Goal: Information Seeking & Learning: Learn about a topic

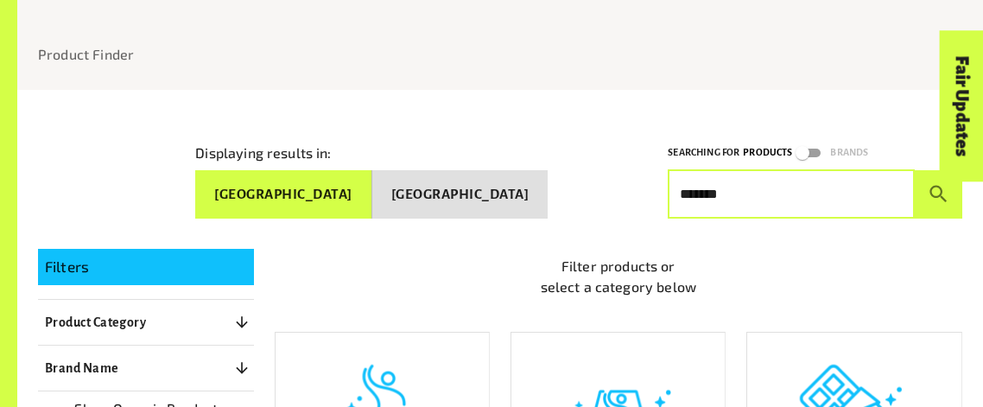
click at [915, 170] on button "submit" at bounding box center [939, 194] width 48 height 48
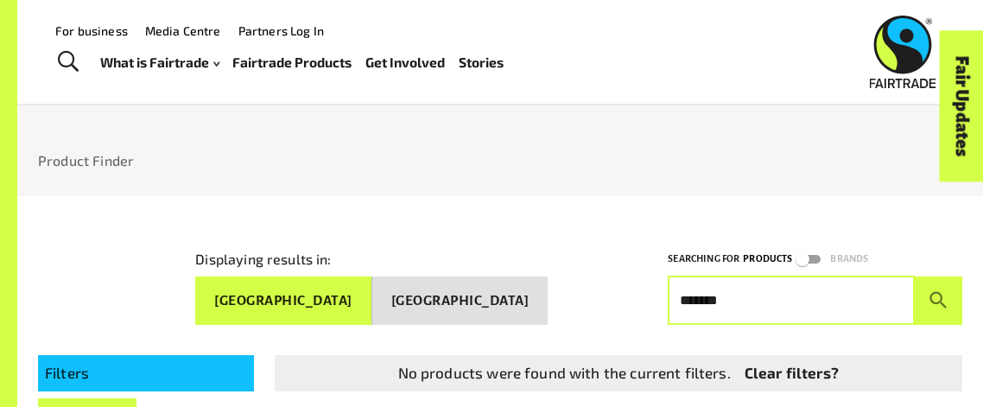
scroll to position [33, 0]
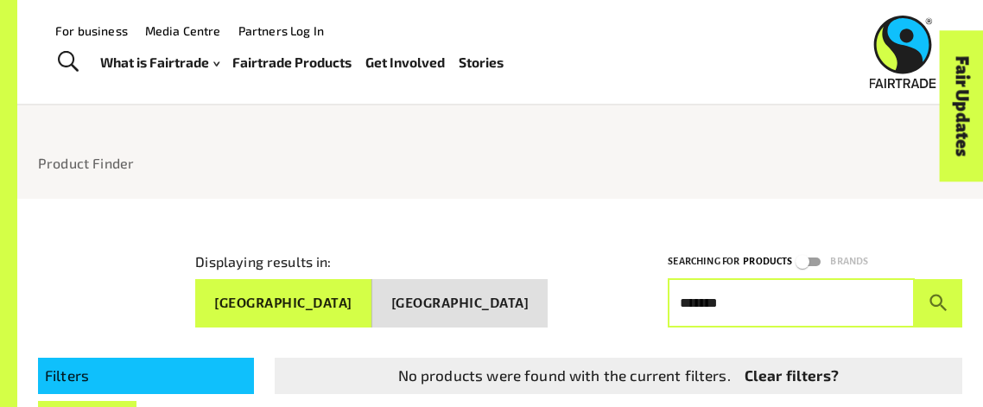
click at [372, 301] on button "[GEOGRAPHIC_DATA]" at bounding box center [283, 303] width 176 height 48
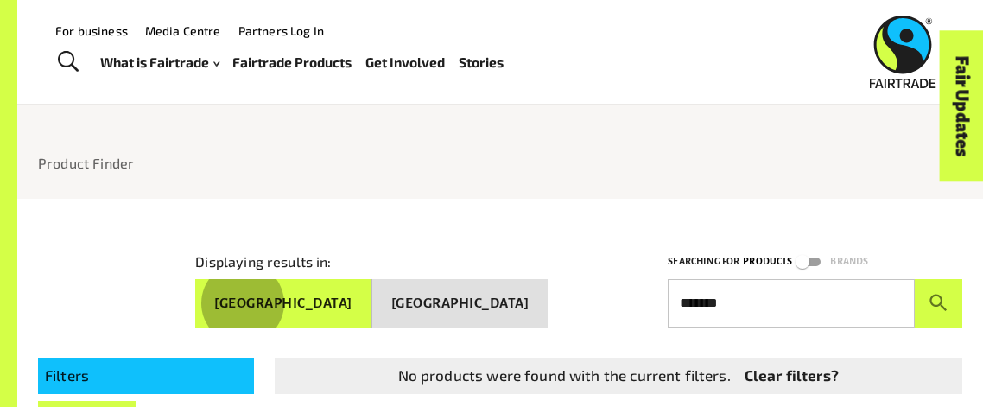
click at [784, 255] on p "Products" at bounding box center [767, 261] width 49 height 16
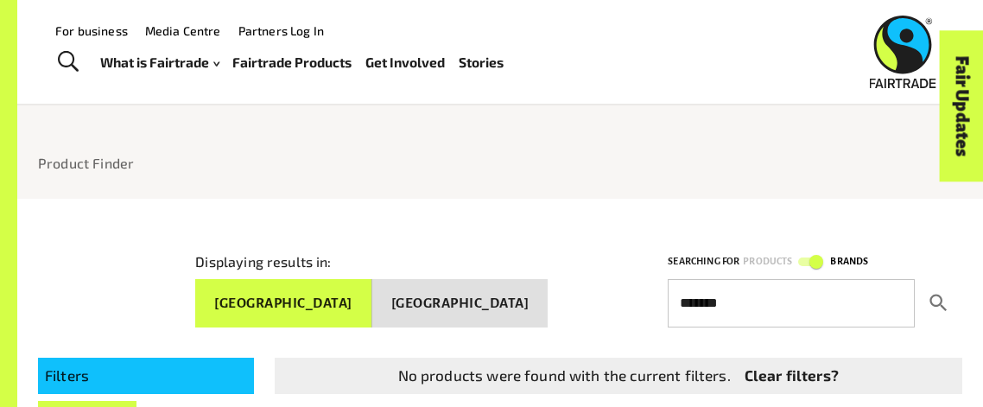
click at [931, 294] on icon "submit" at bounding box center [938, 302] width 17 height 17
click at [846, 300] on input "*******" at bounding box center [791, 303] width 247 height 48
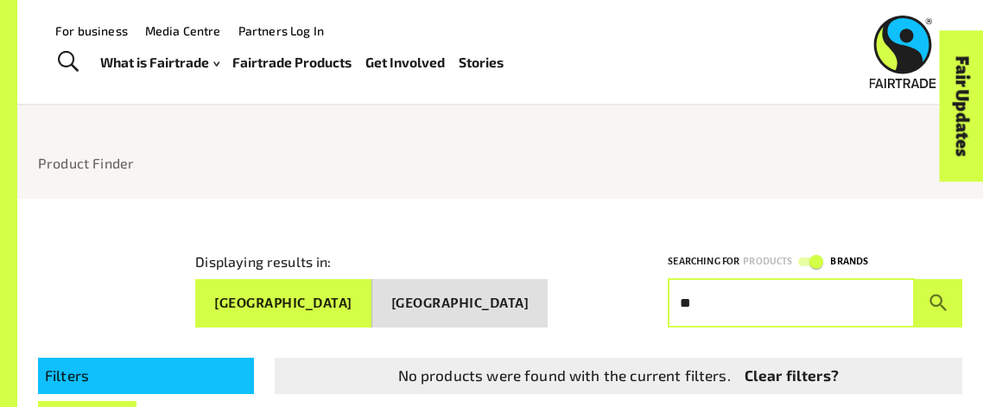
type input "*"
click at [915, 279] on button "submit" at bounding box center [939, 303] width 48 height 48
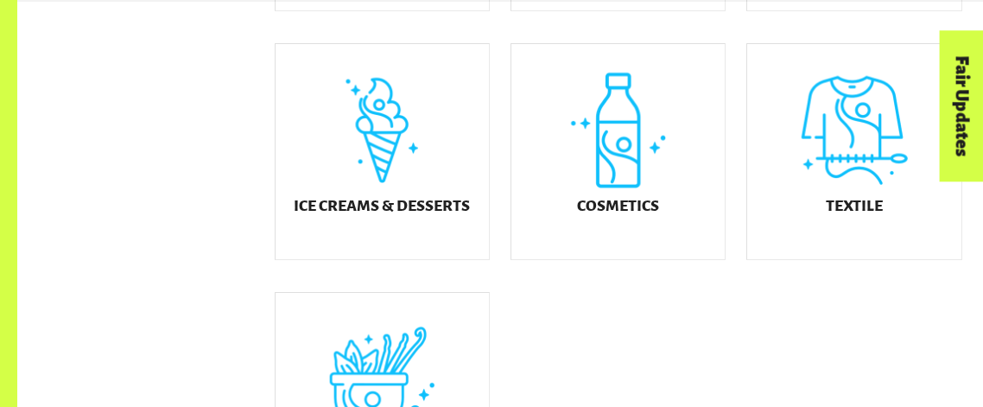
scroll to position [928, 0]
click at [859, 172] on div "Fair Updates" at bounding box center [864, 160] width 151 height 44
click at [850, 207] on div "Textile" at bounding box center [853, 152] width 213 height 215
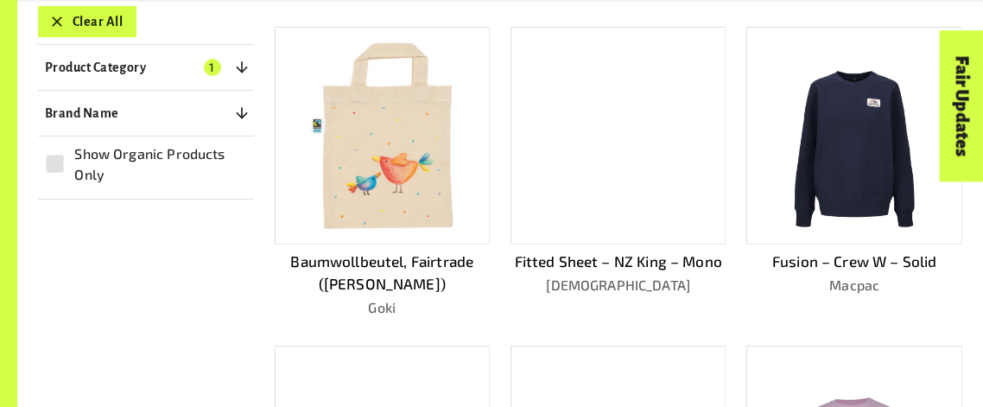
scroll to position [440, 0]
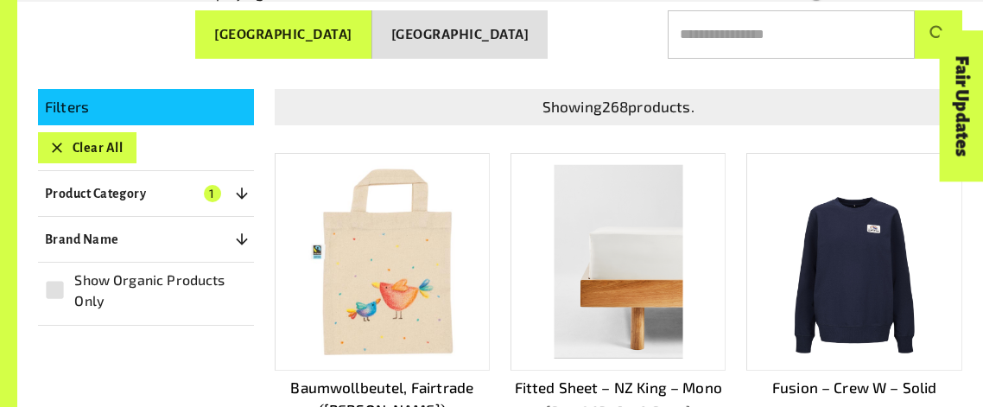
click at [404, 275] on img at bounding box center [382, 262] width 193 height 193
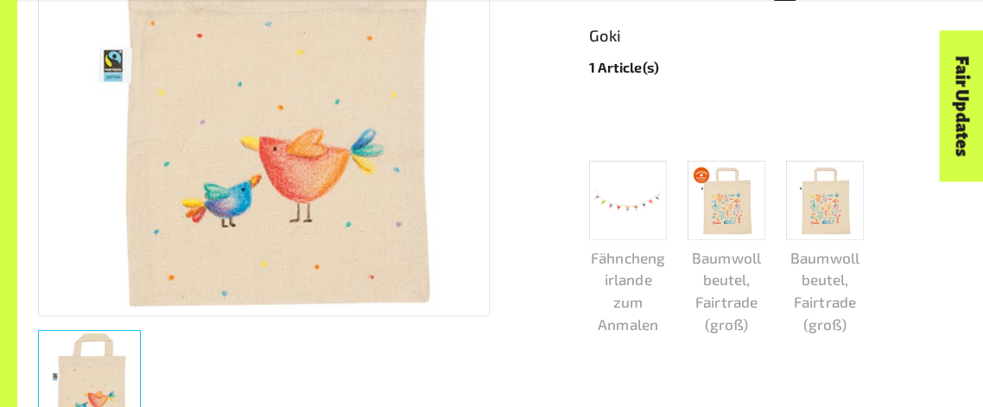
click at [646, 189] on img at bounding box center [629, 200] width 68 height 22
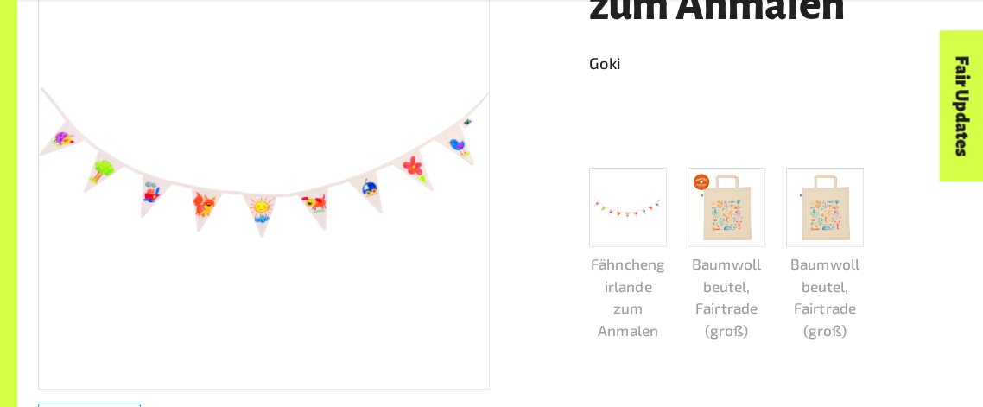
click at [744, 219] on img at bounding box center [727, 207] width 68 height 68
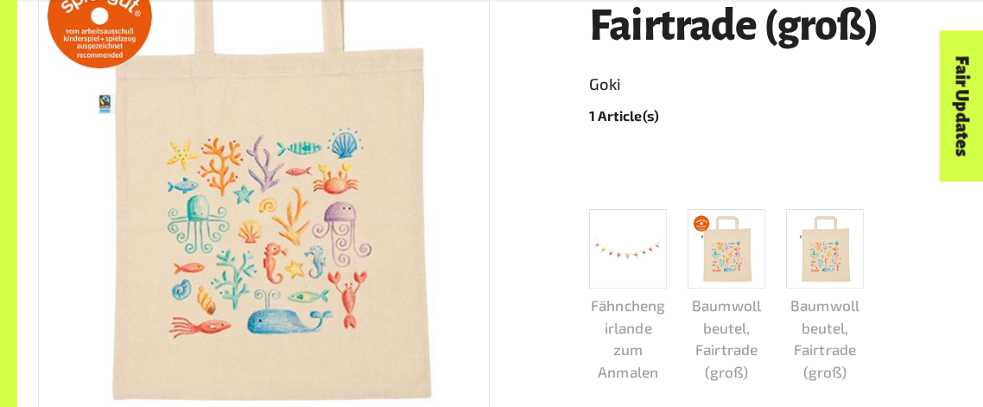
click at [831, 280] on img at bounding box center [825, 248] width 68 height 68
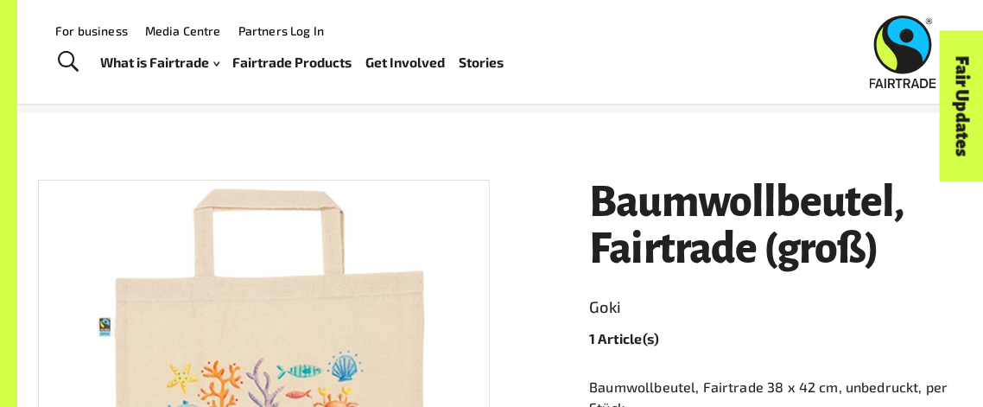
scroll to position [116, 0]
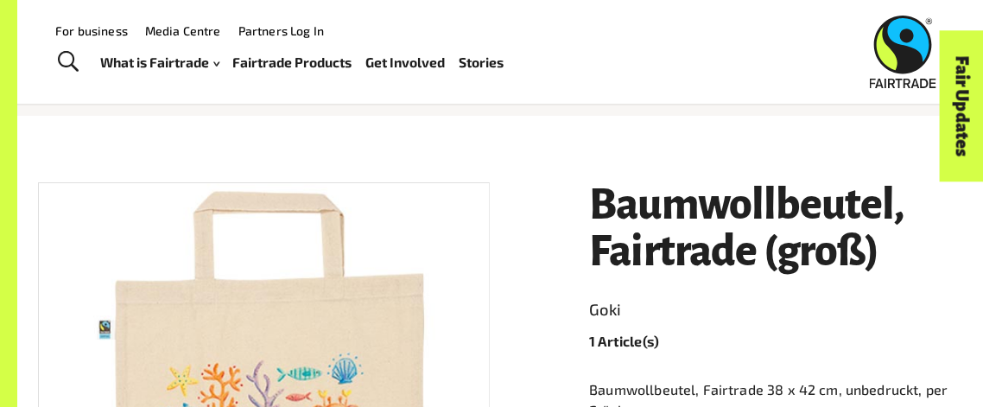
click at [690, 195] on h1 "Baumwollbeutel, Fairtrade (groß)" at bounding box center [775, 228] width 373 height 93
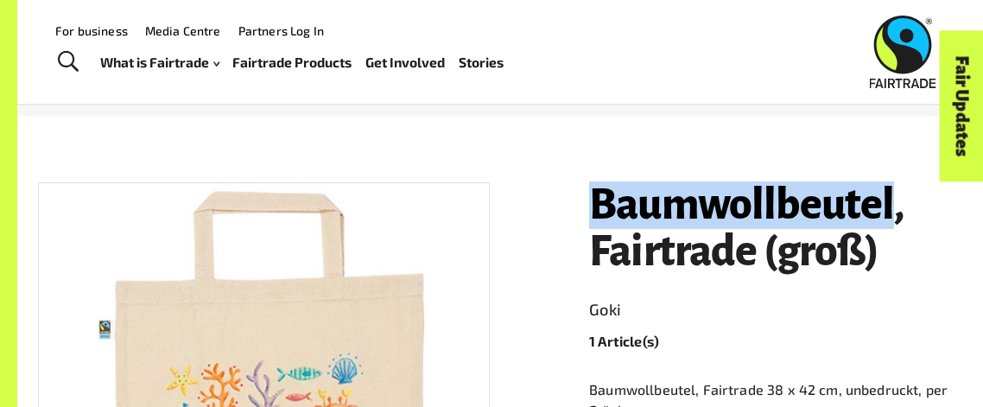
click at [690, 195] on h1 "Baumwollbeutel, Fairtrade (groß)" at bounding box center [775, 228] width 373 height 93
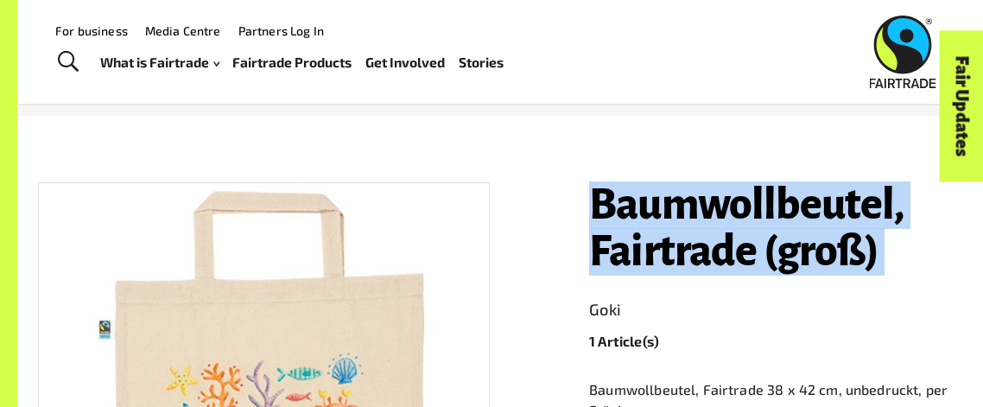
click at [690, 195] on h1 "Baumwollbeutel, Fairtrade (groß)" at bounding box center [775, 228] width 373 height 93
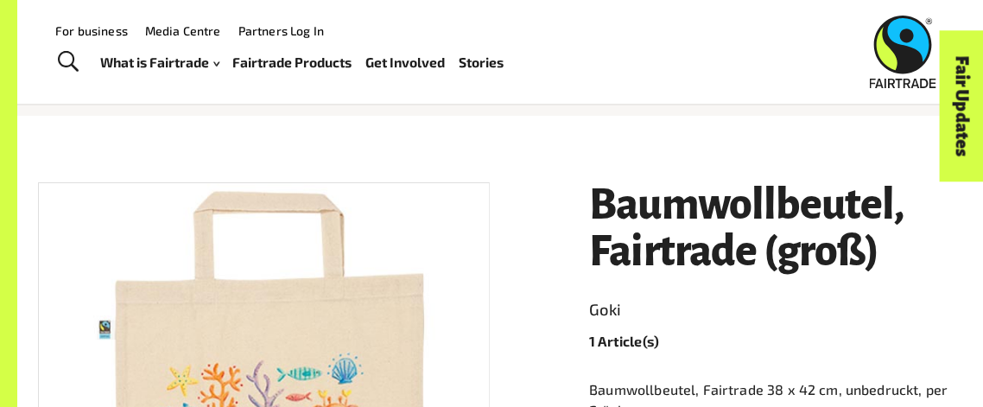
click at [690, 195] on h1 "Baumwollbeutel, Fairtrade (groß)" at bounding box center [775, 228] width 373 height 93
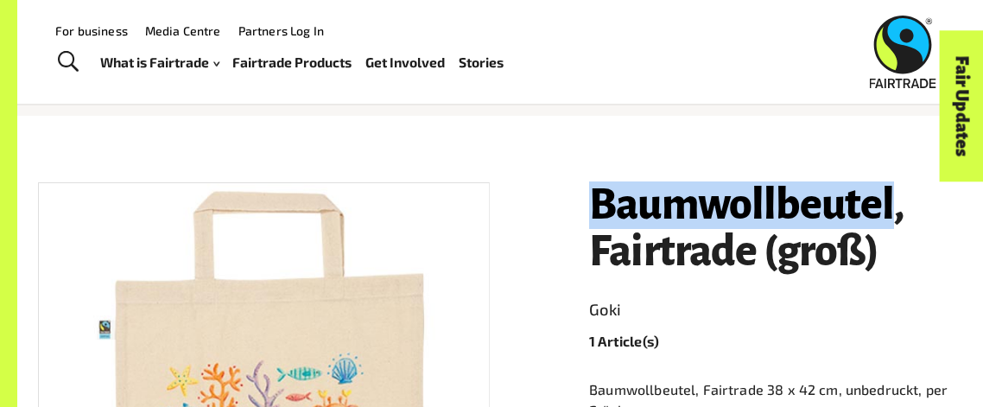
click at [690, 195] on h1 "Baumwollbeutel, Fairtrade (groß)" at bounding box center [775, 228] width 373 height 93
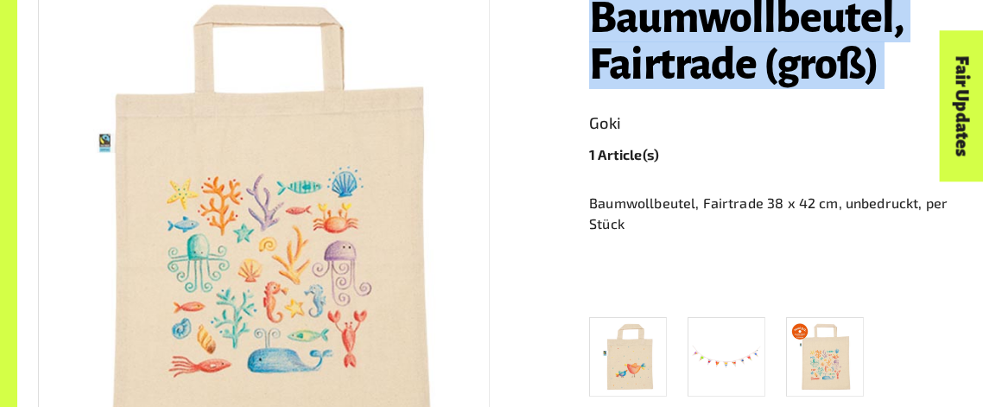
scroll to position [352, 0]
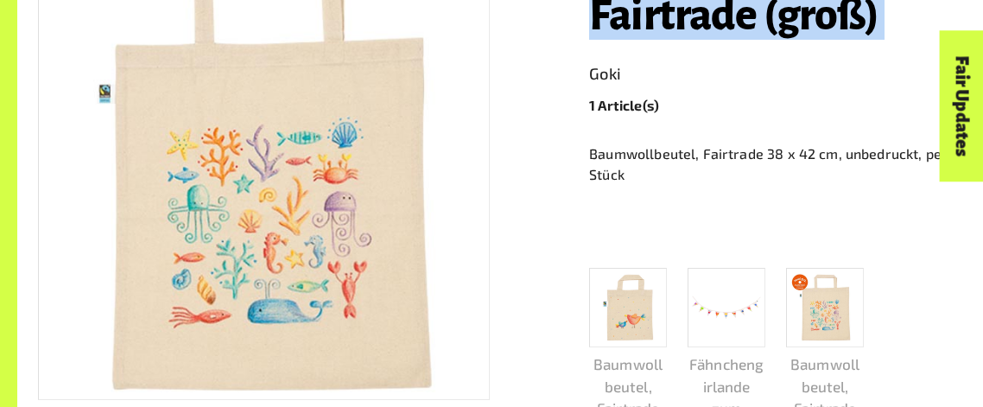
click at [67, 211] on img at bounding box center [264, 173] width 450 height 450
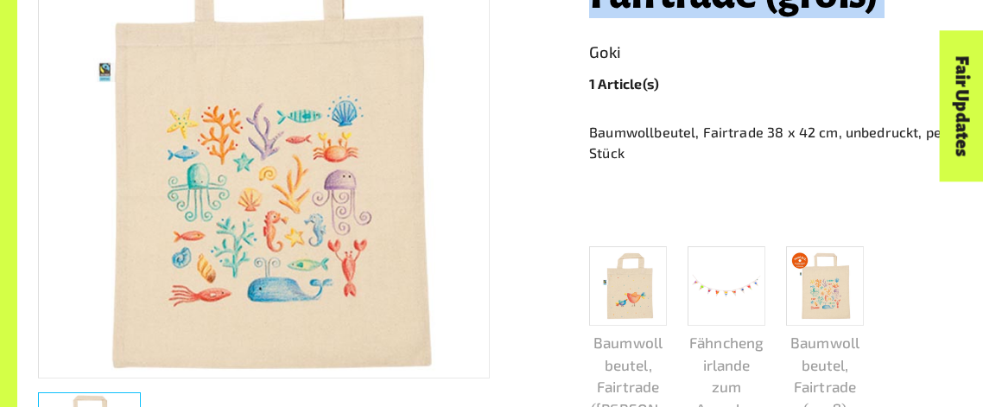
click at [784, 78] on p "1 Article(s)" at bounding box center [775, 83] width 373 height 21
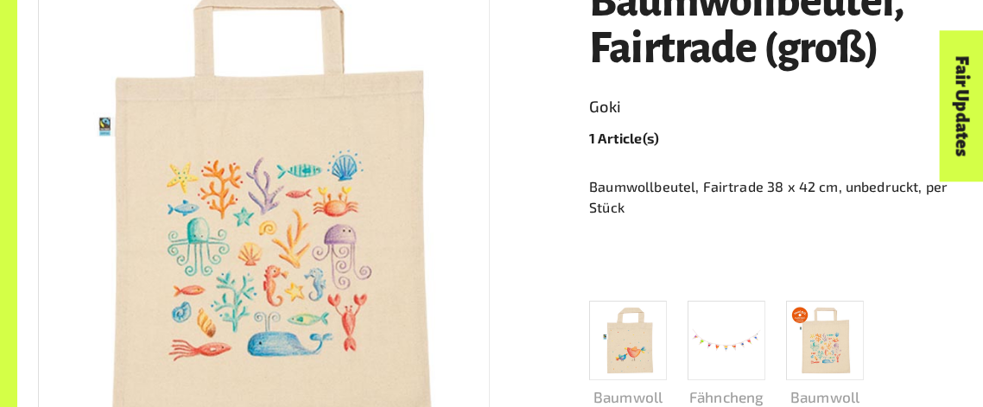
scroll to position [327, 0]
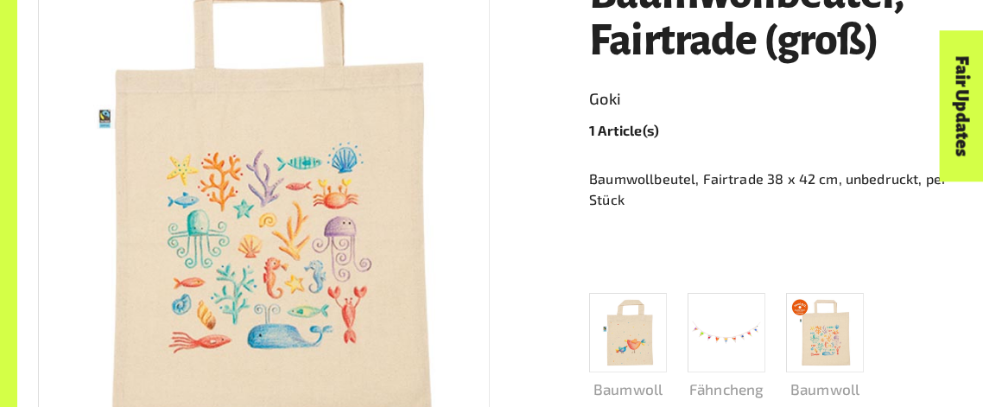
click at [668, 35] on h1 "Baumwollbeutel, Fairtrade (groß)" at bounding box center [775, 17] width 373 height 93
click at [677, 36] on h1 "Baumwollbeutel, Fairtrade (groß)" at bounding box center [775, 17] width 373 height 93
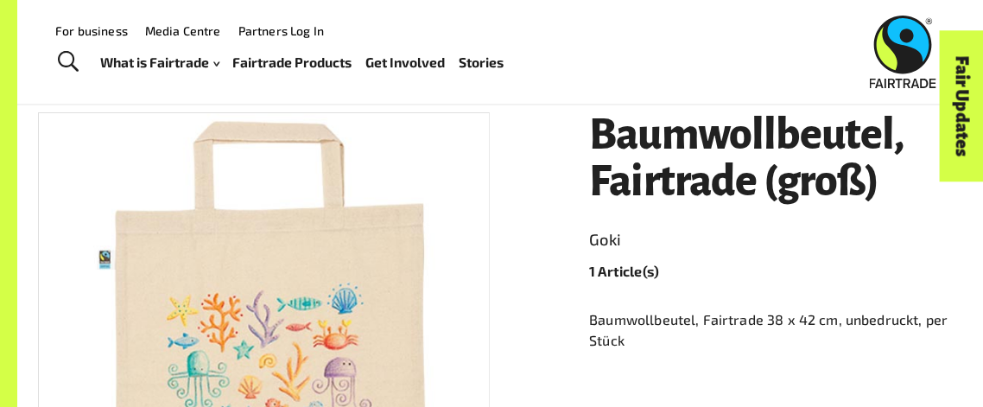
scroll to position [183, 0]
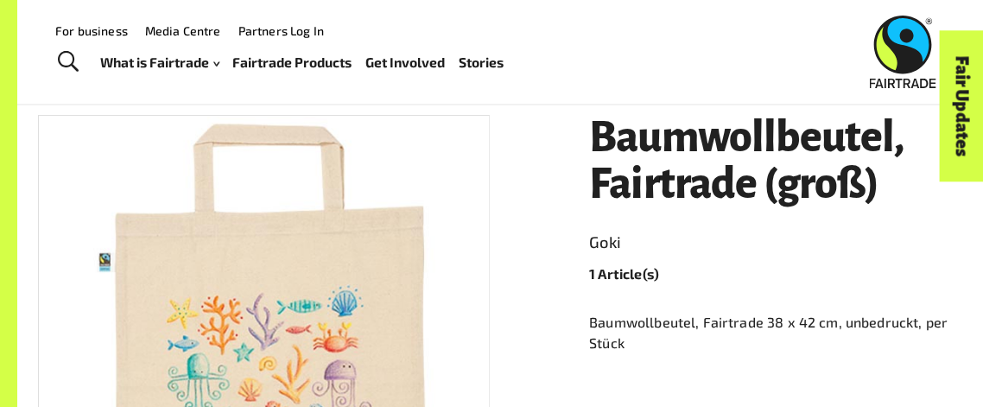
click at [675, 187] on h1 "Baumwollbeutel, Fairtrade (groß)" at bounding box center [775, 161] width 373 height 93
click at [581, 137] on div "Baumwollbeutel, Fairtrade (groß) Goki 1 Article(s) Baumwollbeutel, Fairtrade 38…" at bounding box center [766, 397] width 394 height 607
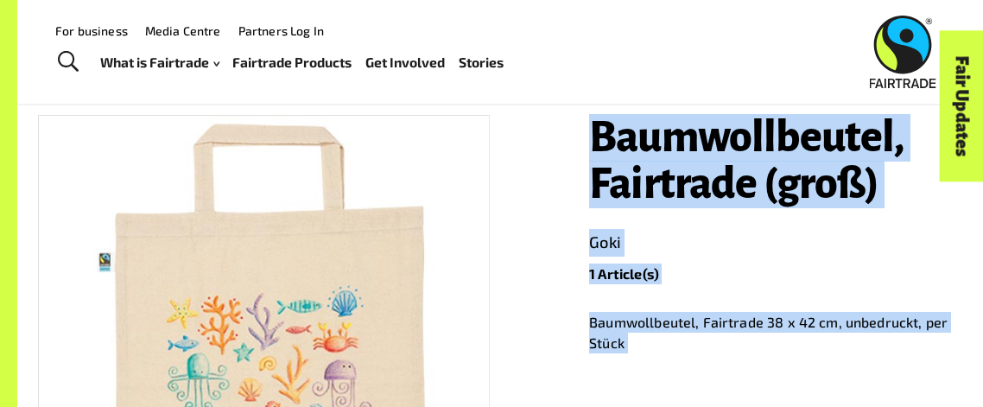
drag, startPoint x: 581, startPoint y: 137, endPoint x: 612, endPoint y: 366, distance: 232.0
click at [612, 366] on div "Baumwollbeutel, Fairtrade (groß) Goki 1 Article(s) Baumwollbeutel, Fairtrade 38…" at bounding box center [766, 397] width 394 height 607
copy div "Baumwollbeutel, Fairtrade (groß) Goki 1 Article(s) Baumwollbeutel, Fairtrade 38…"
click at [572, 180] on div "Baumwollbeutel, Fairtrade (groß) Goki 1 Article(s) Baumwollbeutel, Fairtrade 38…" at bounding box center [766, 397] width 394 height 607
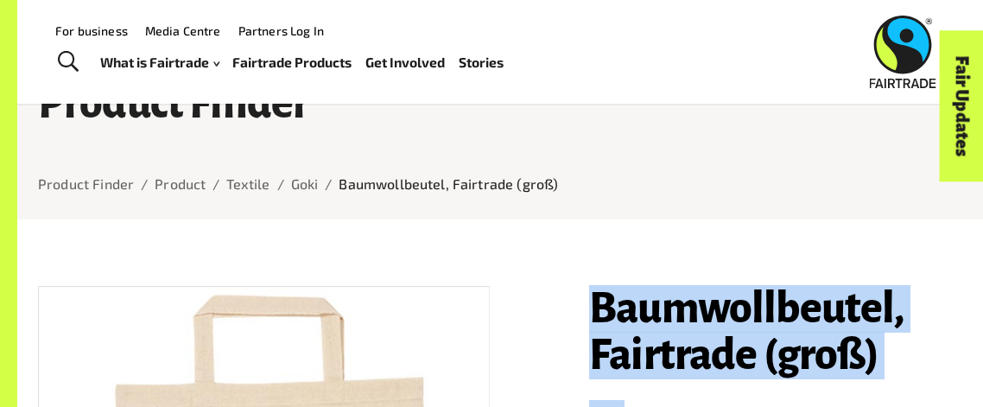
scroll to position [0, 0]
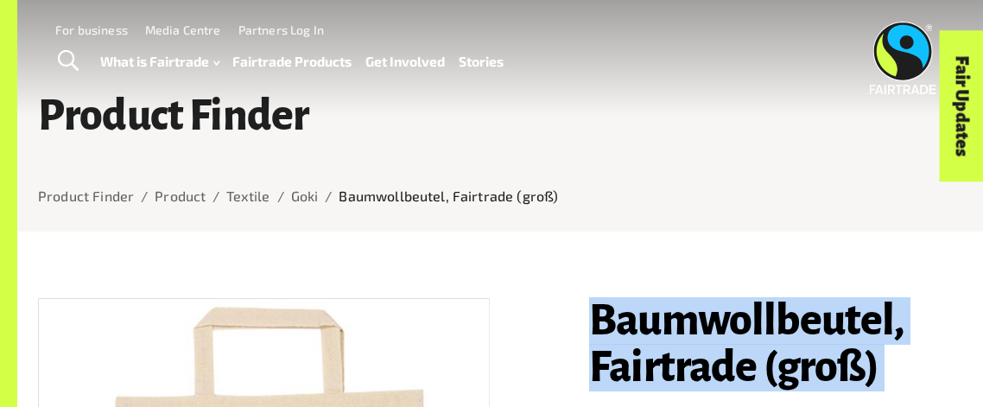
click at [540, 215] on div at bounding box center [500, 219] width 925 height 25
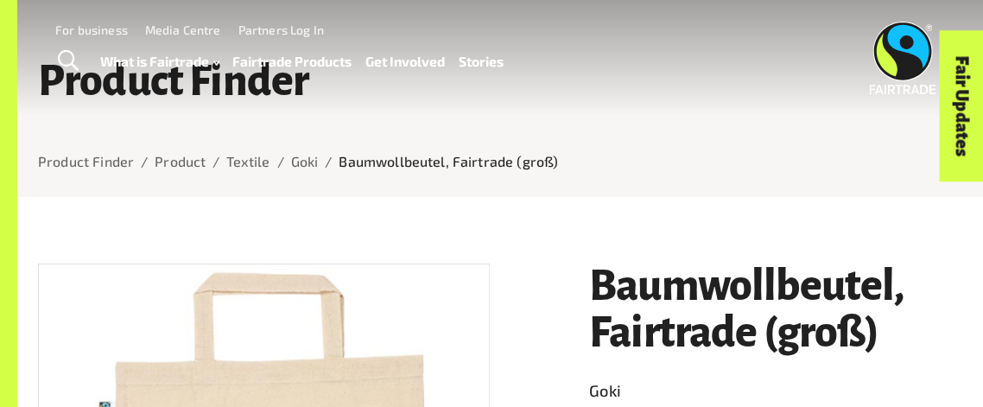
scroll to position [122, 0]
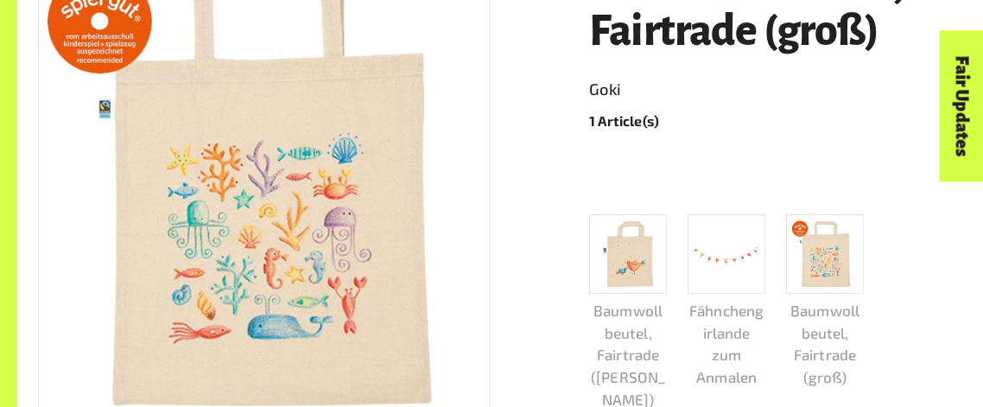
scroll to position [341, 0]
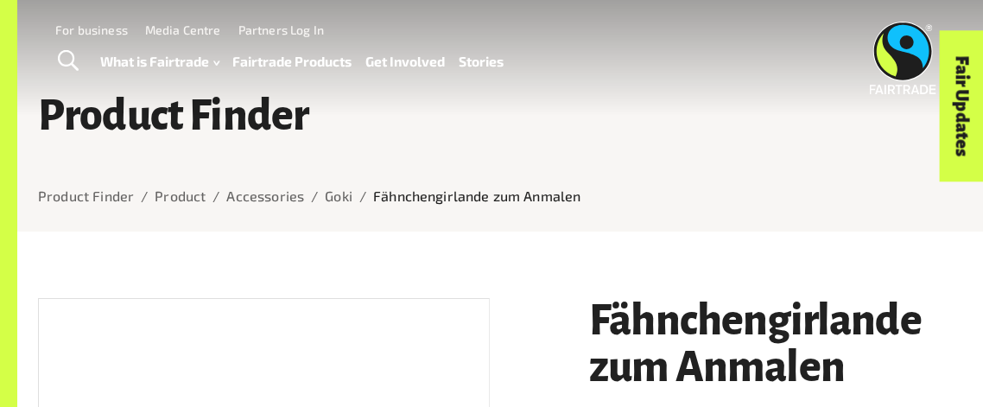
click at [50, 40] on link "Toggle Search" at bounding box center [68, 61] width 42 height 43
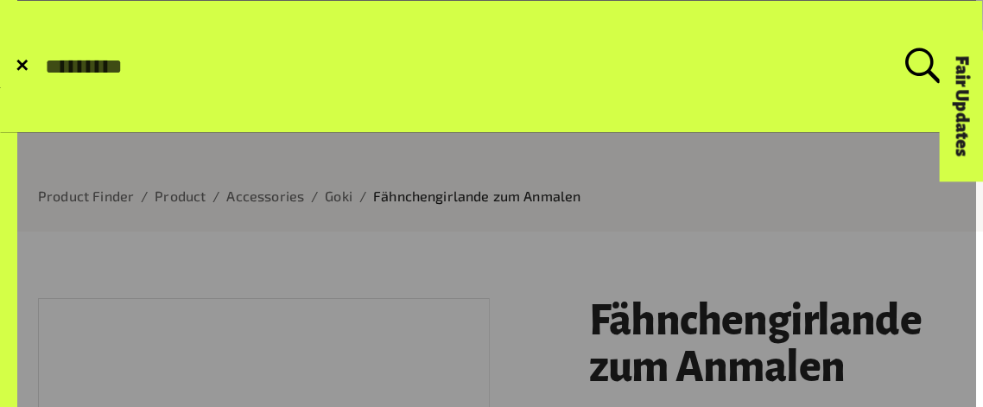
click at [26, 68] on span "✕" at bounding box center [22, 66] width 15 height 17
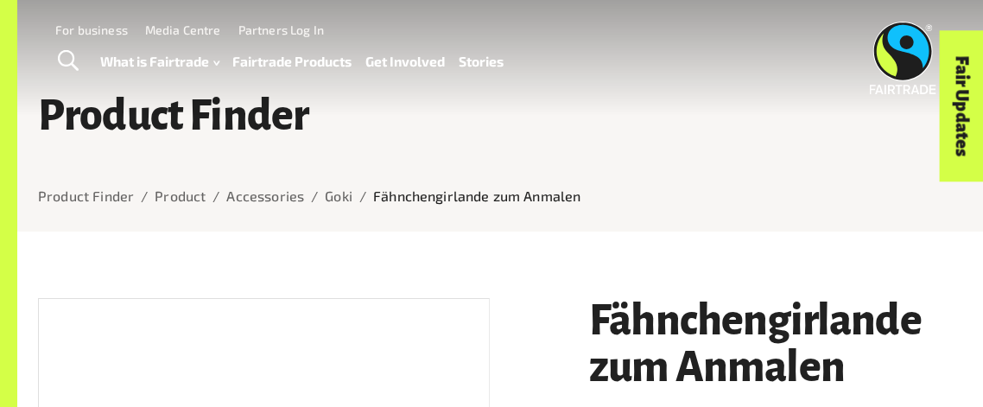
click at [55, 79] on link "Toggle Search" at bounding box center [68, 61] width 42 height 43
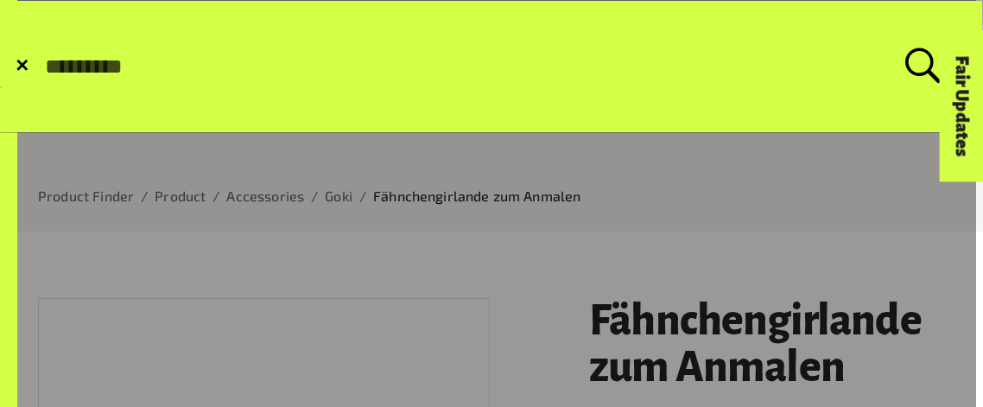
click at [15, 74] on span "✕" at bounding box center [22, 66] width 15 height 17
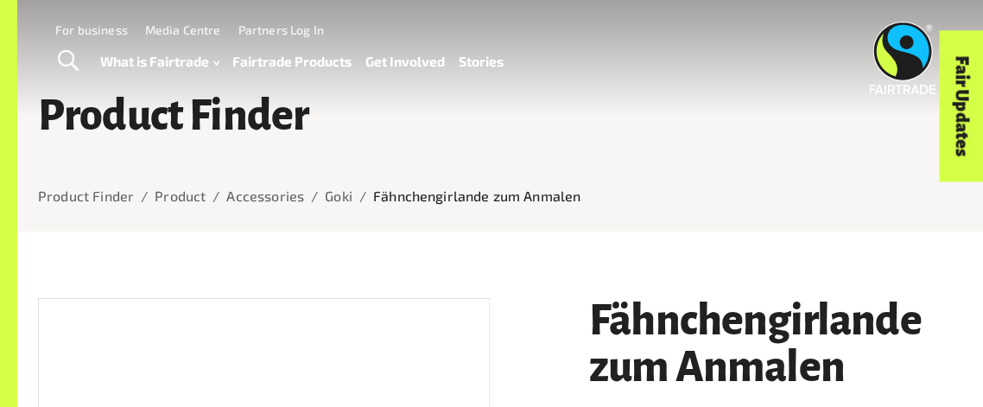
click at [133, 133] on h1 "Product Finder" at bounding box center [500, 116] width 925 height 47
click at [162, 122] on h1 "Product Finder" at bounding box center [500, 116] width 925 height 47
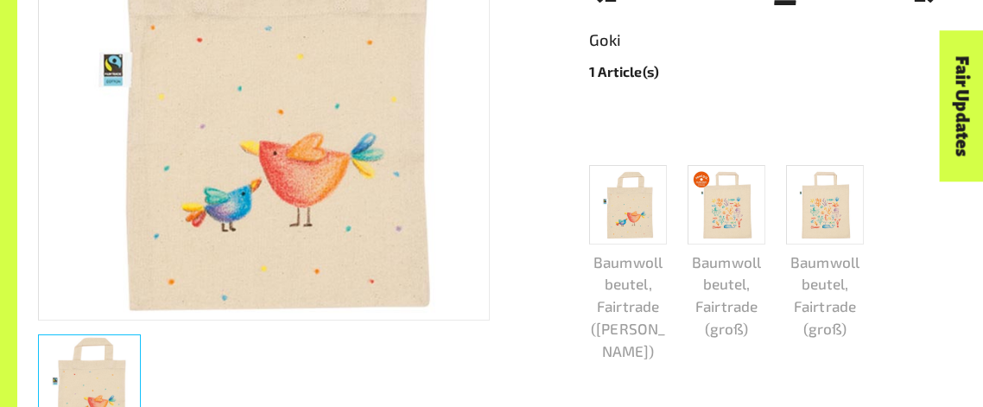
scroll to position [436, 0]
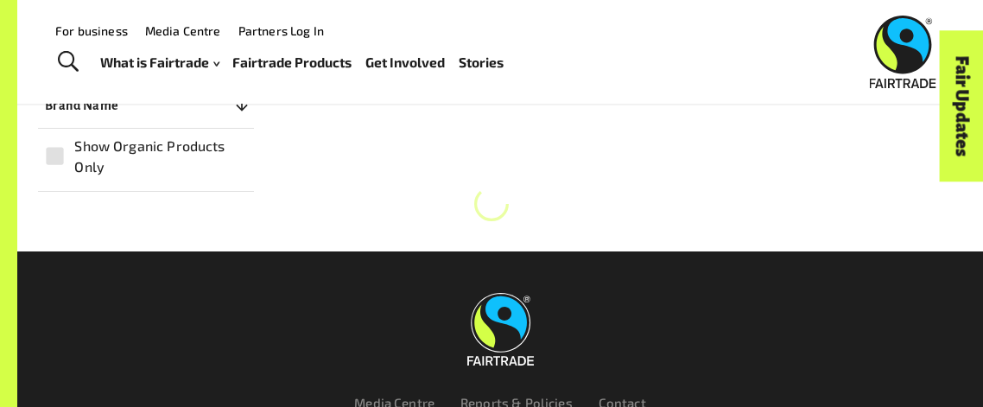
scroll to position [564, 0]
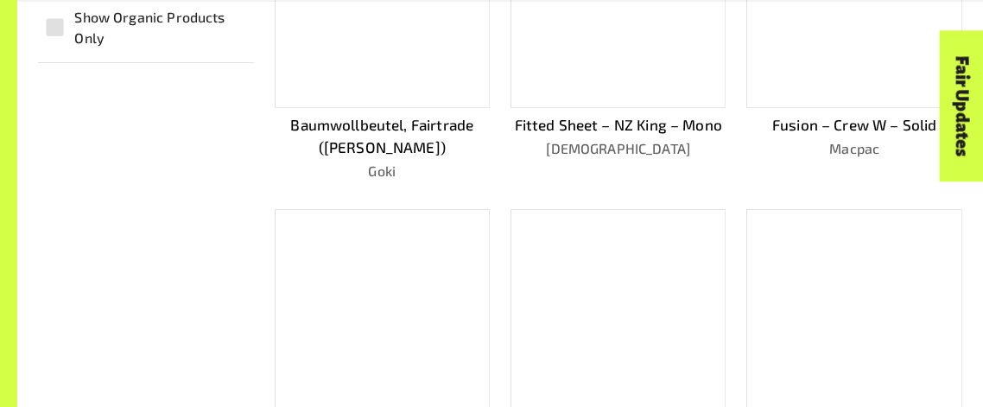
scroll to position [436, 0]
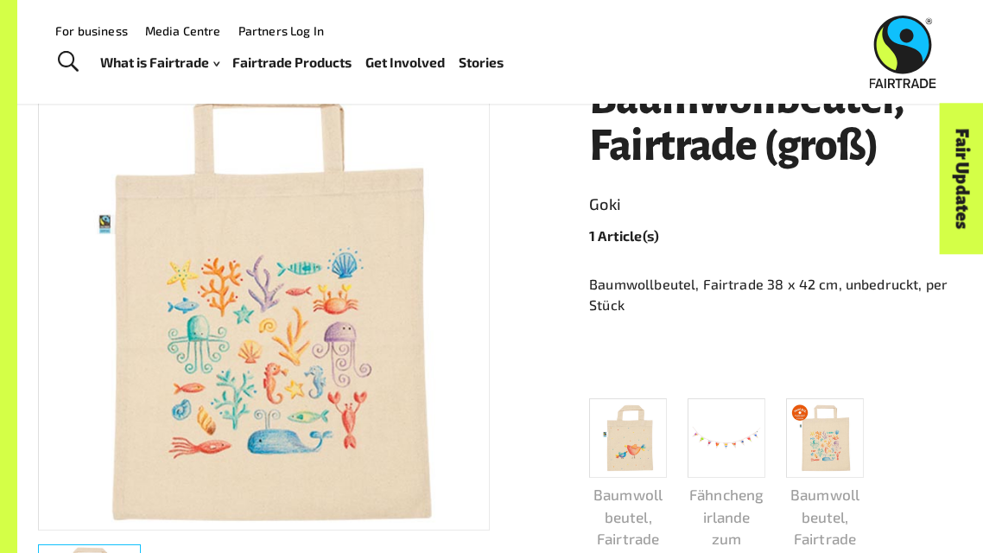
scroll to position [223, 0]
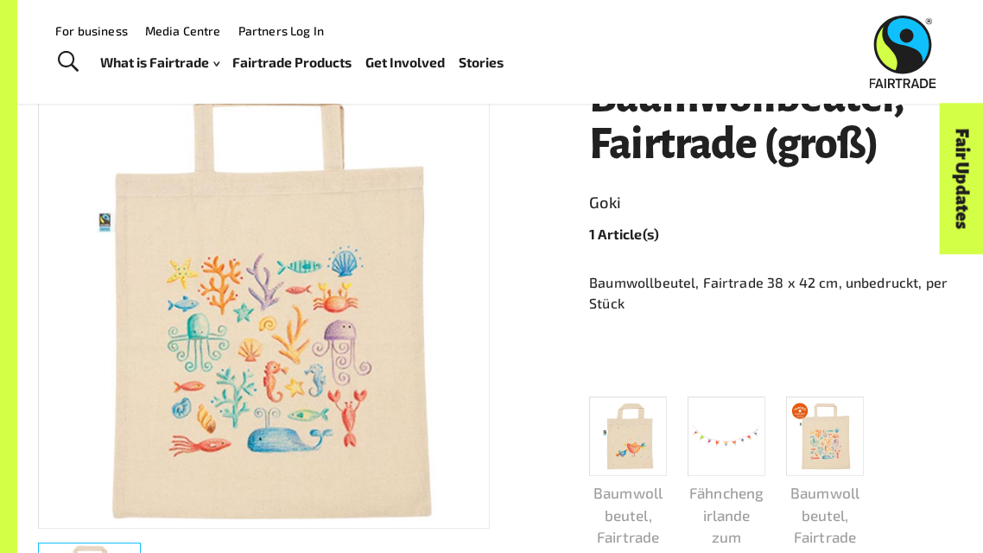
click at [530, 251] on div "Baumwollbeutel, Fairtrade (groß) Goki 1 Article(s) Baumwollbeutel, Fairtrade 38…" at bounding box center [489, 533] width 945 height 999
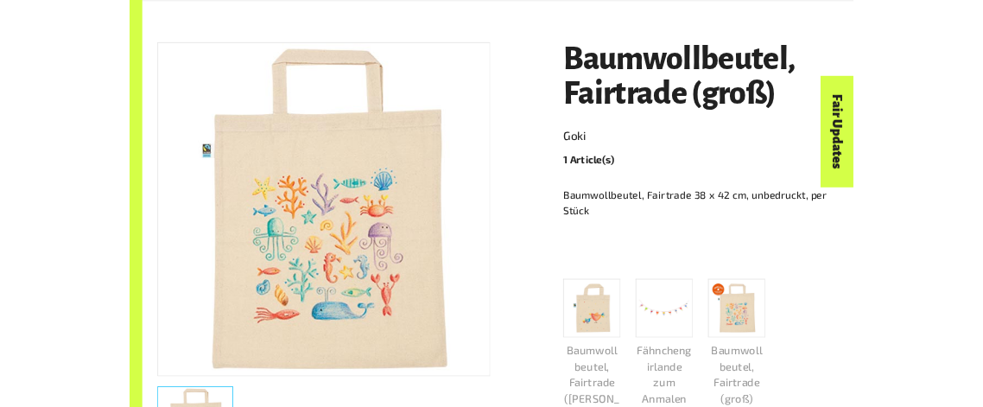
scroll to position [242, 0]
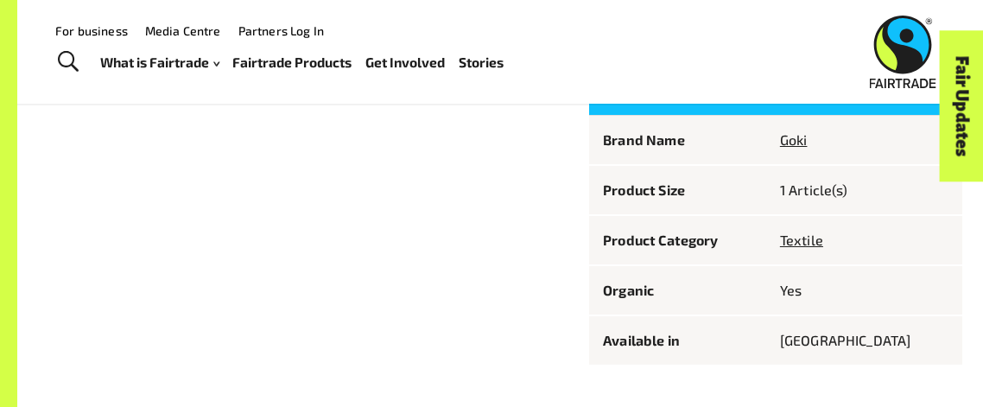
scroll to position [842, 0]
